Goal: Task Accomplishment & Management: Use online tool/utility

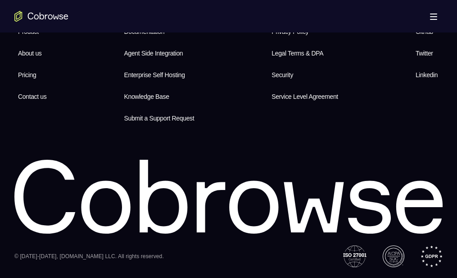
scroll to position [2710, 0]
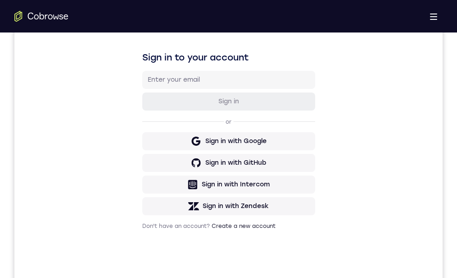
drag, startPoint x: 269, startPoint y: 587, endPoint x: 600, endPoint y: 606, distance: 331.7
